Goal: Task Accomplishment & Management: Manage account settings

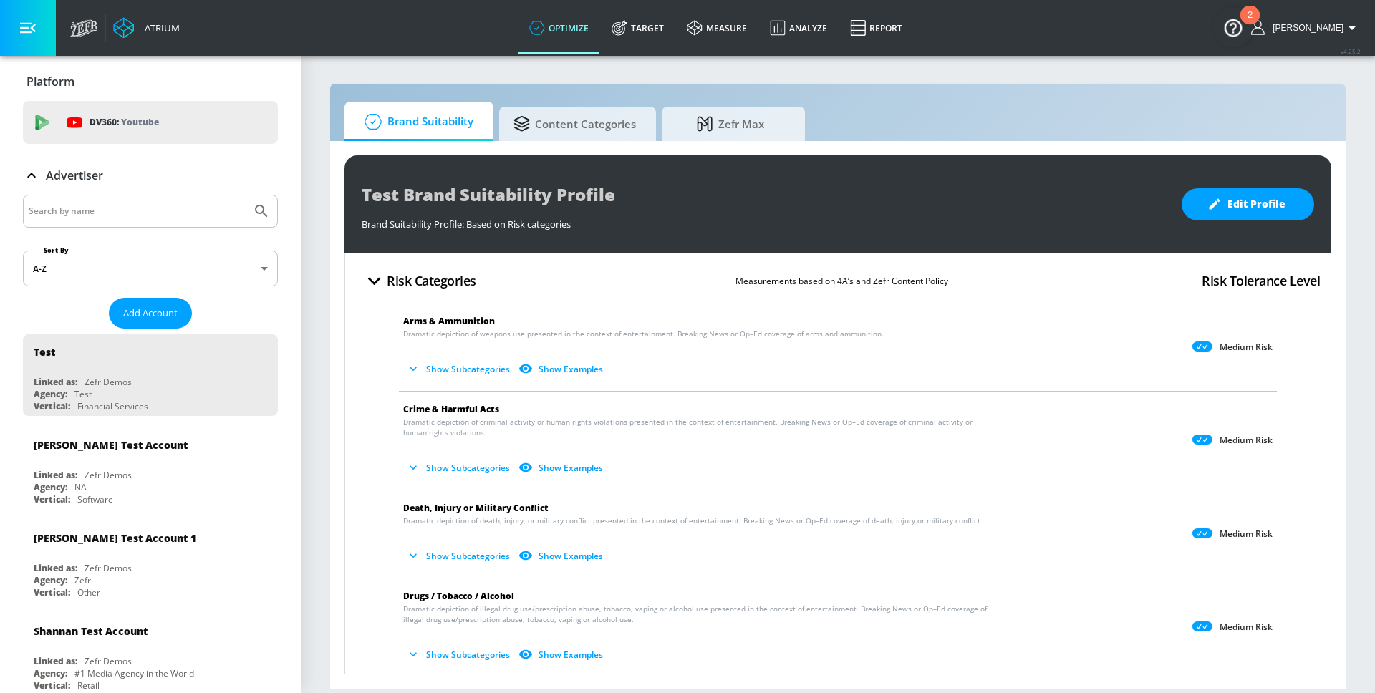
click at [1351, 26] on icon "button" at bounding box center [1352, 28] width 7 height 4
click at [1308, 128] on div at bounding box center [687, 346] width 1375 height 693
click at [1341, 27] on span "[PERSON_NAME]" at bounding box center [1305, 28] width 77 height 10
click at [1280, 69] on div "Logout" at bounding box center [1299, 66] width 120 height 17
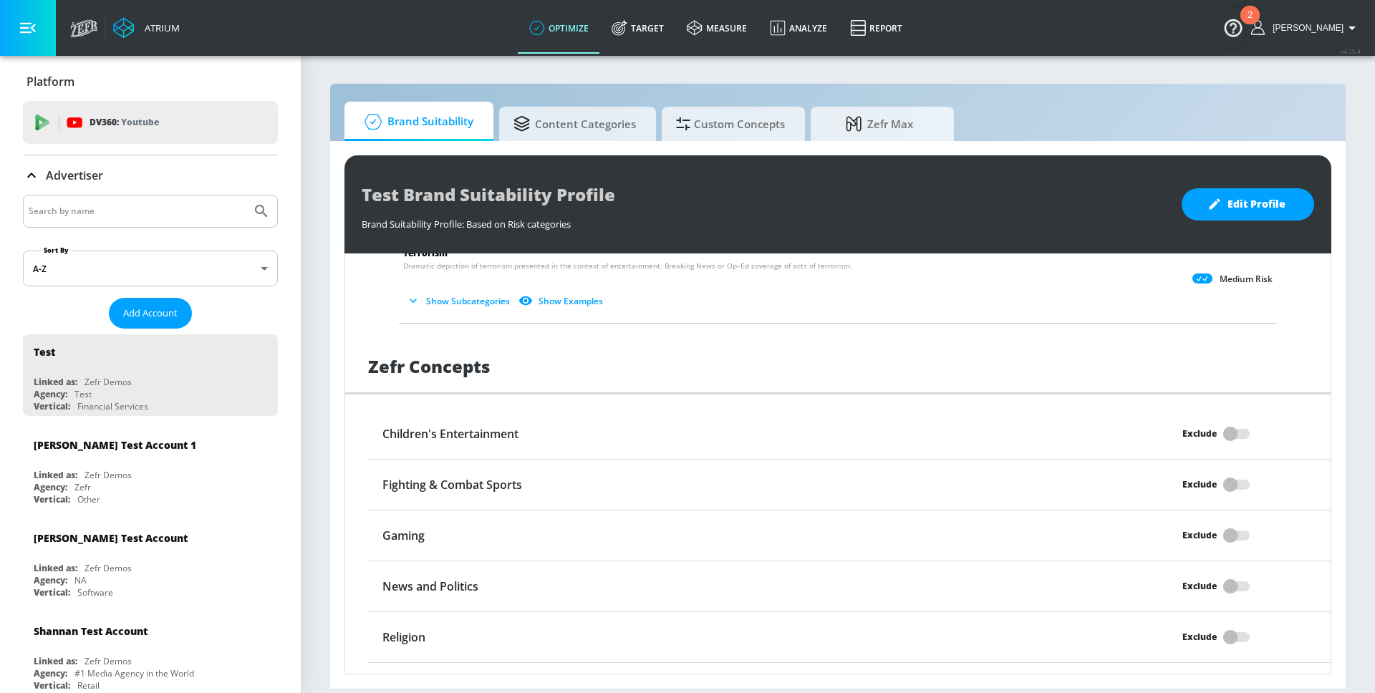
scroll to position [1119, 0]
